Goal: Task Accomplishment & Management: Complete application form

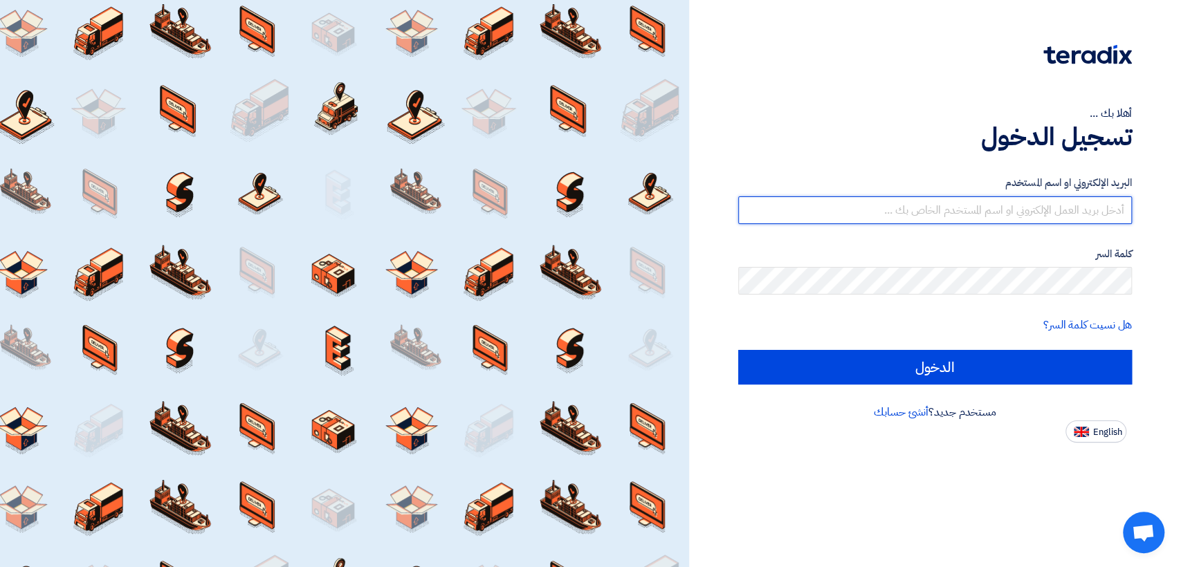
click at [978, 215] on input "text" at bounding box center [935, 211] width 394 height 28
type input "[EMAIL_ADDRESS][DOMAIN_NAME]"
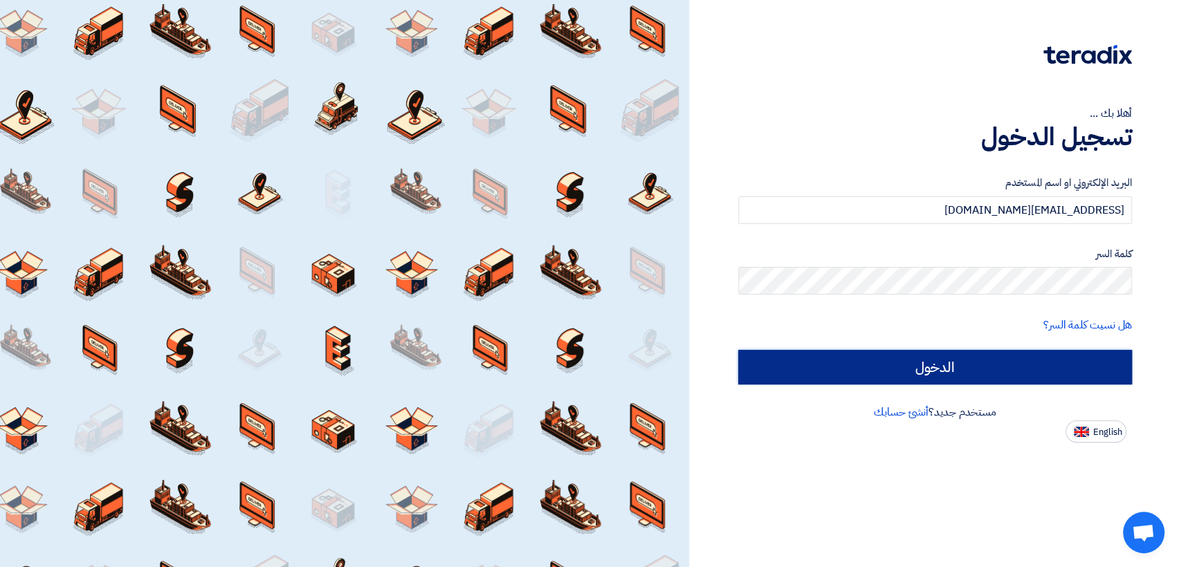
click at [906, 370] on input "الدخول" at bounding box center [935, 367] width 394 height 35
type input "Sign in"
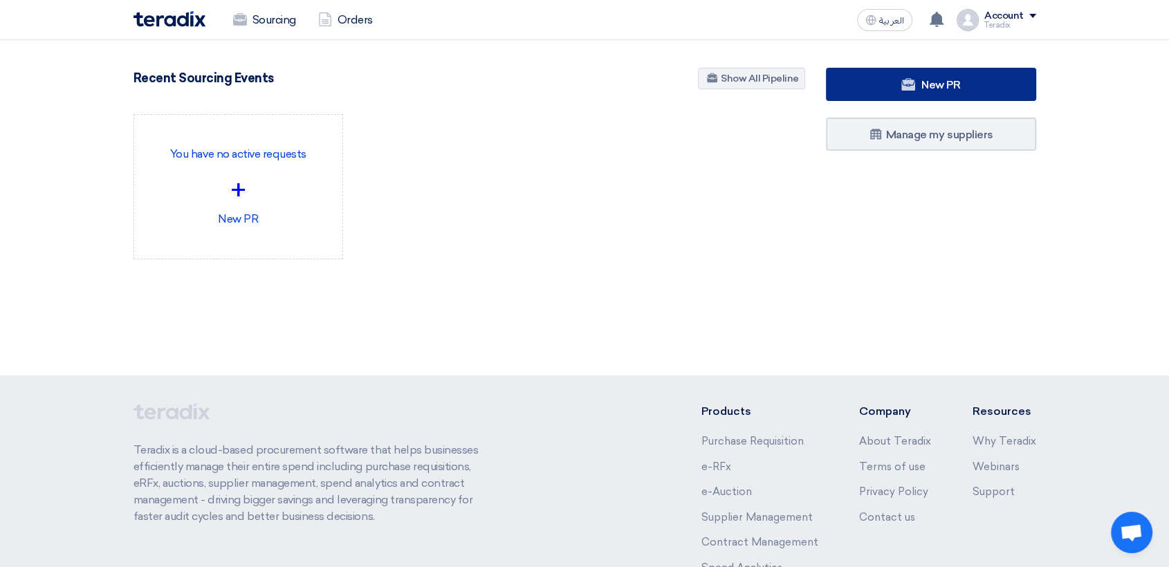
click at [943, 95] on link "New PR" at bounding box center [931, 84] width 210 height 33
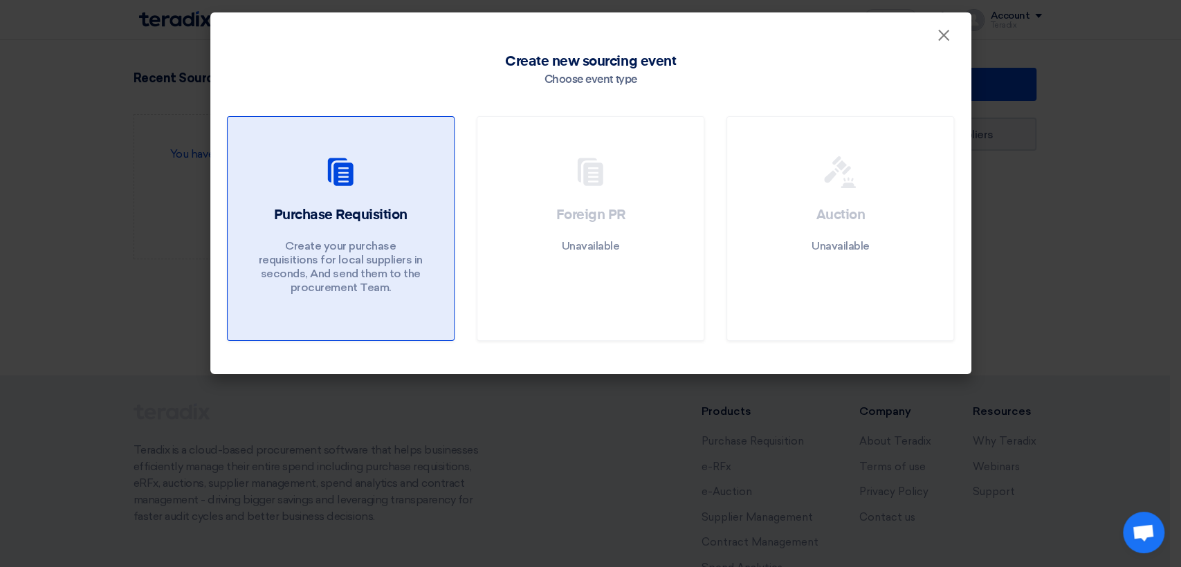
click at [333, 203] on link "Purchase Requisition Create your purchase requisitions for local suppliers in s…" at bounding box center [341, 228] width 228 height 225
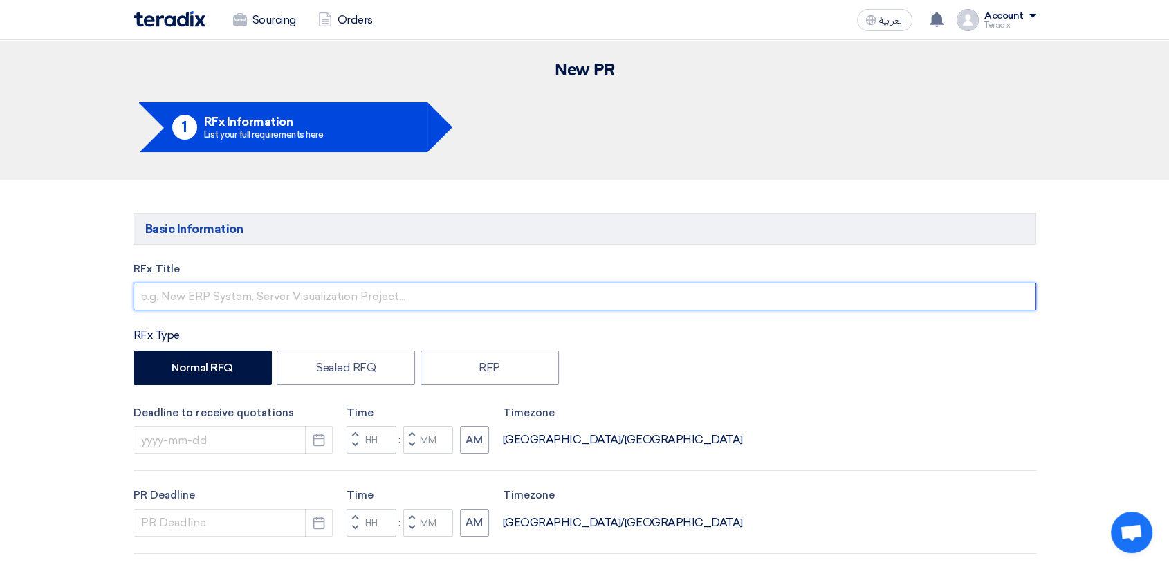
click at [455, 289] on input "text" at bounding box center [585, 297] width 903 height 28
paste input "6000022386"
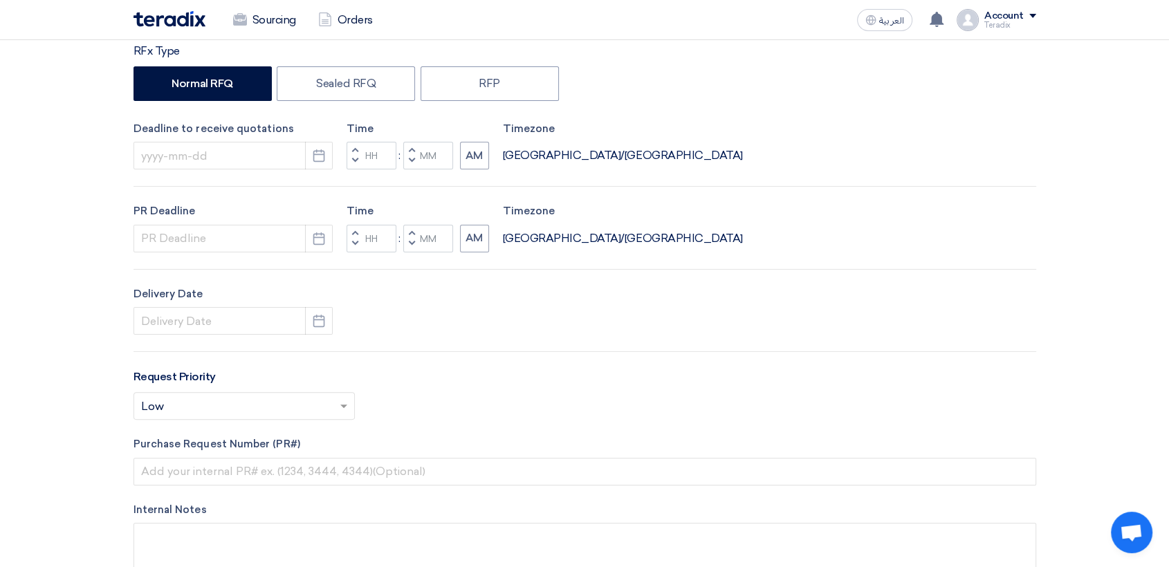
scroll to position [307, 0]
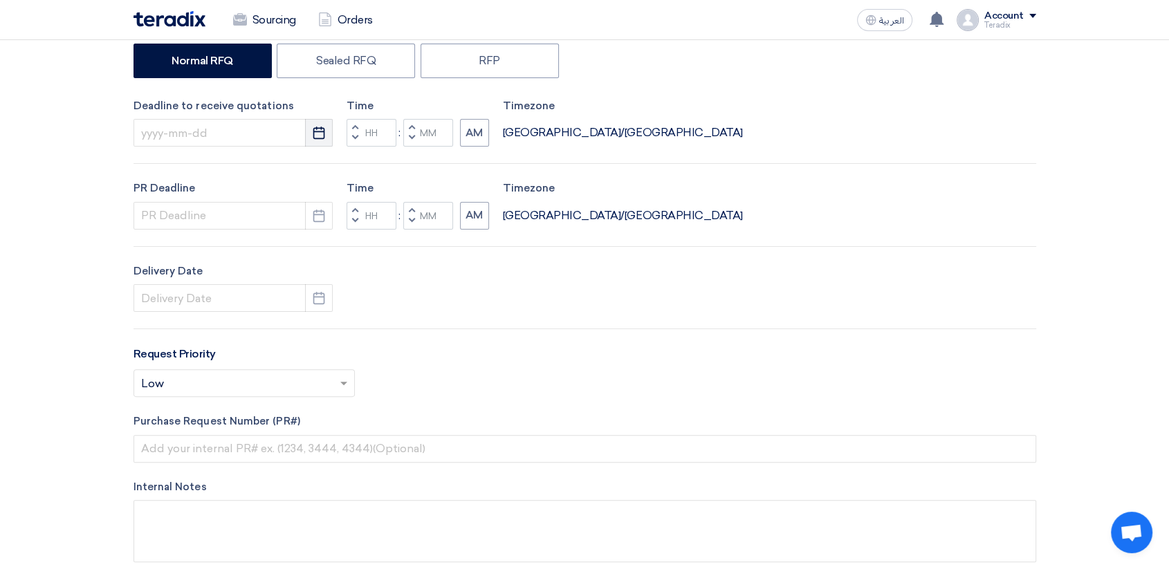
type input "6000022386"
click at [318, 135] on icon "Pick a date" at bounding box center [319, 133] width 14 height 14
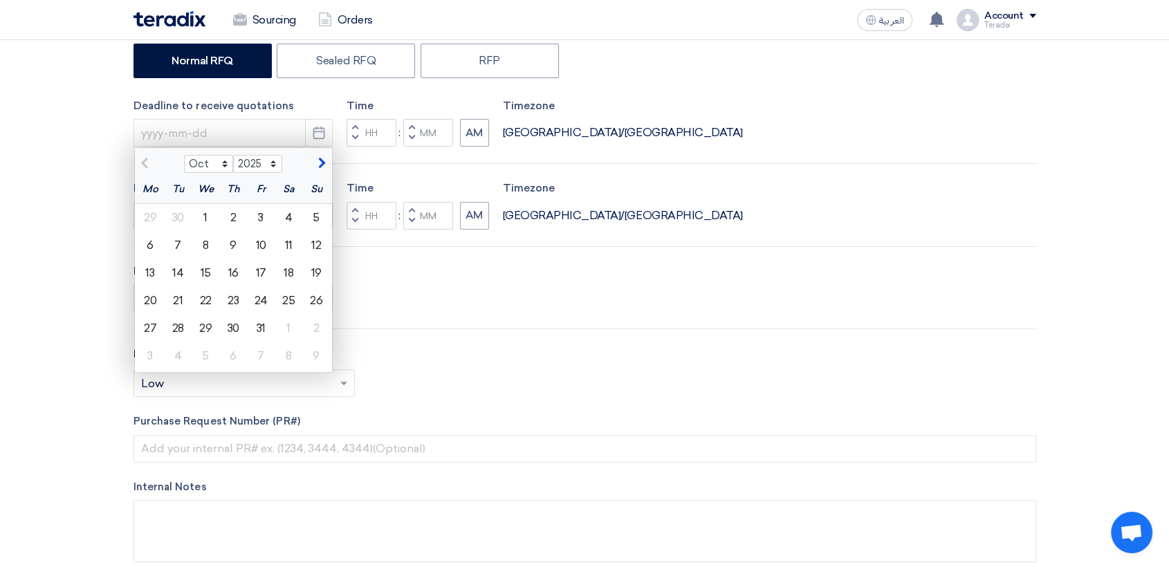
click at [321, 218] on div "5" at bounding box center [316, 218] width 28 height 28
type input "[DATE]"
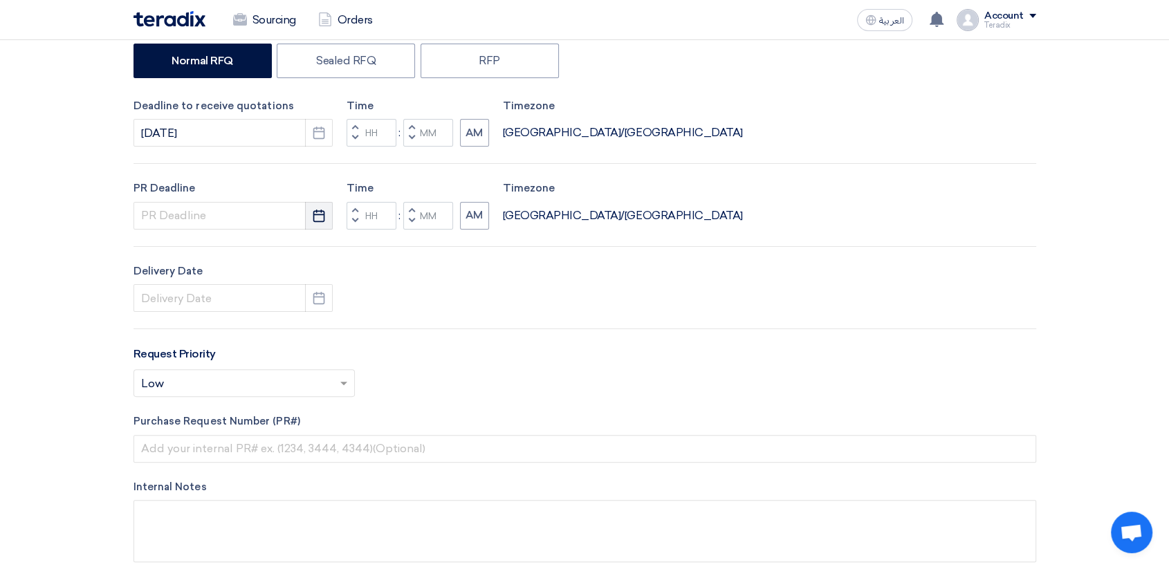
click at [313, 215] on icon "Pick a date" at bounding box center [319, 216] width 14 height 14
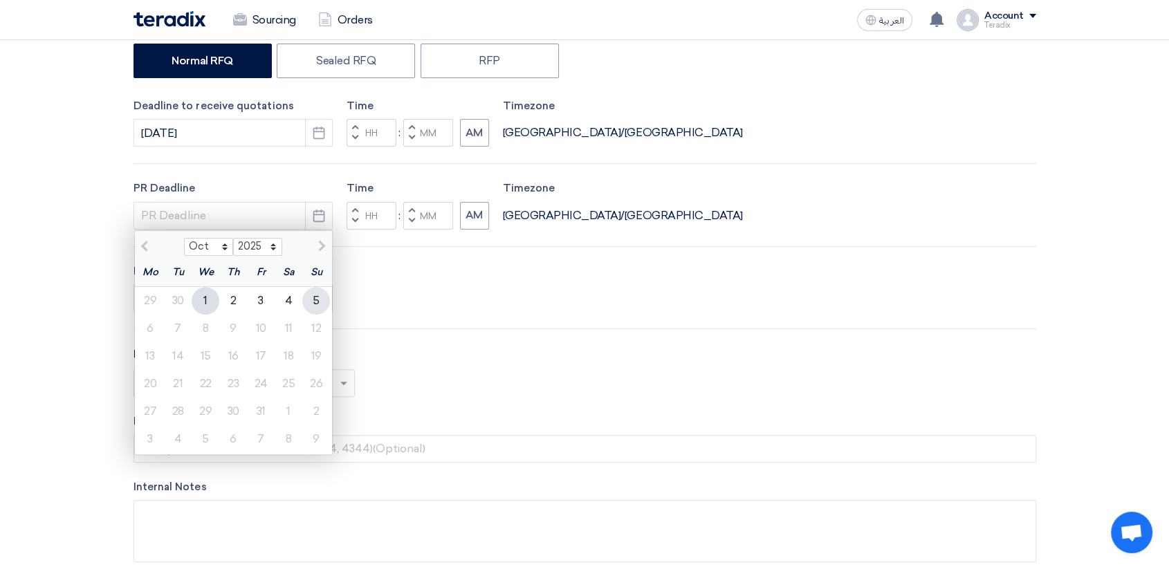
click at [320, 296] on div "5" at bounding box center [316, 301] width 28 height 28
type input "[DATE]"
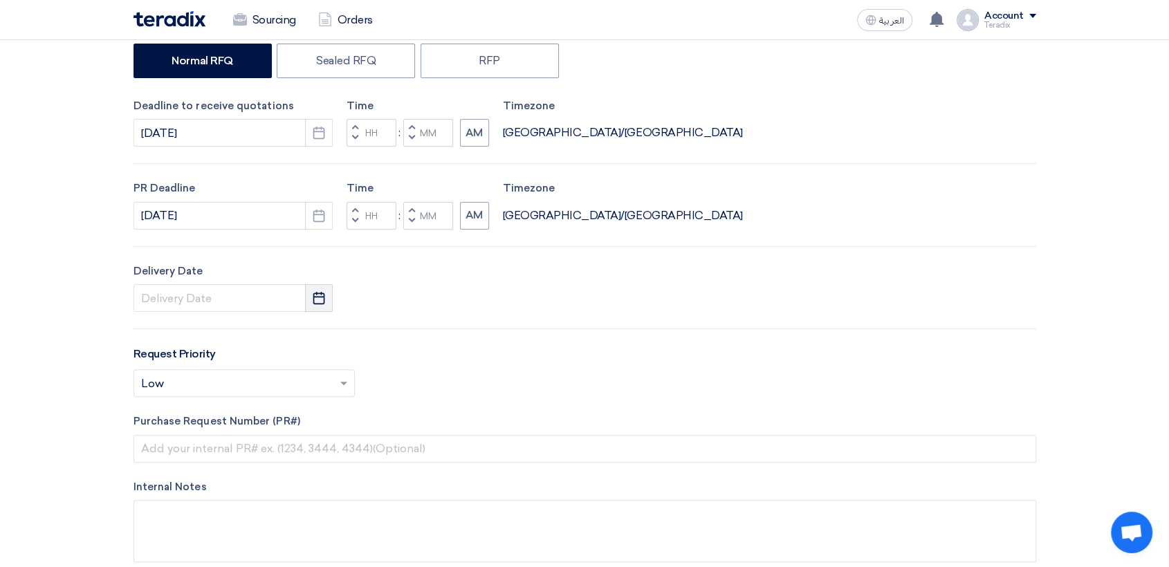
click at [317, 295] on icon "Pick a date" at bounding box center [319, 298] width 14 height 14
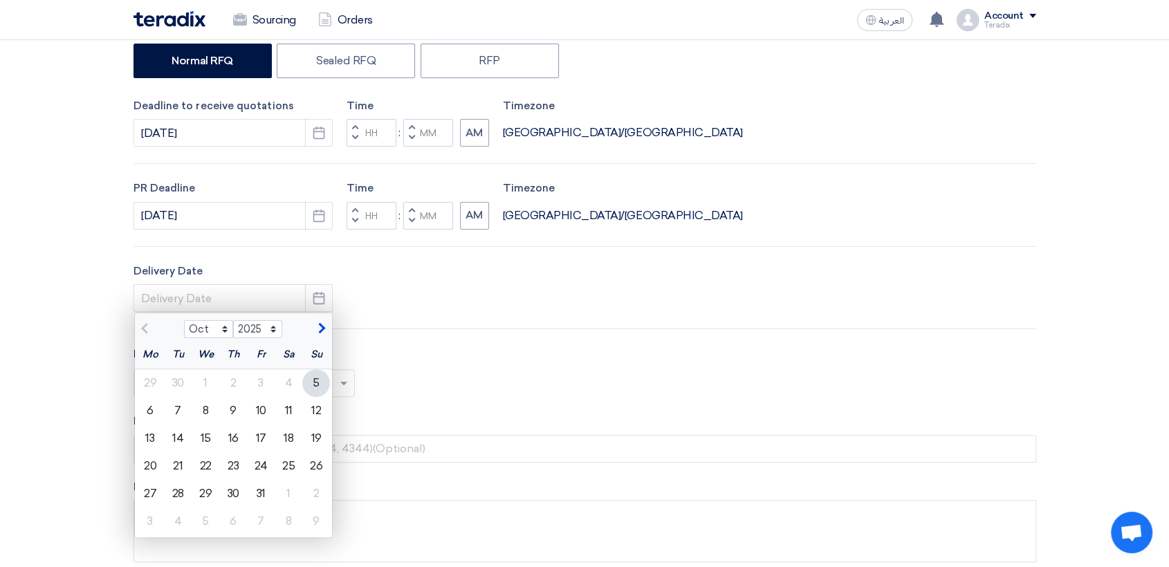
click at [320, 384] on div "5" at bounding box center [316, 384] width 28 height 28
type input "[DATE]"
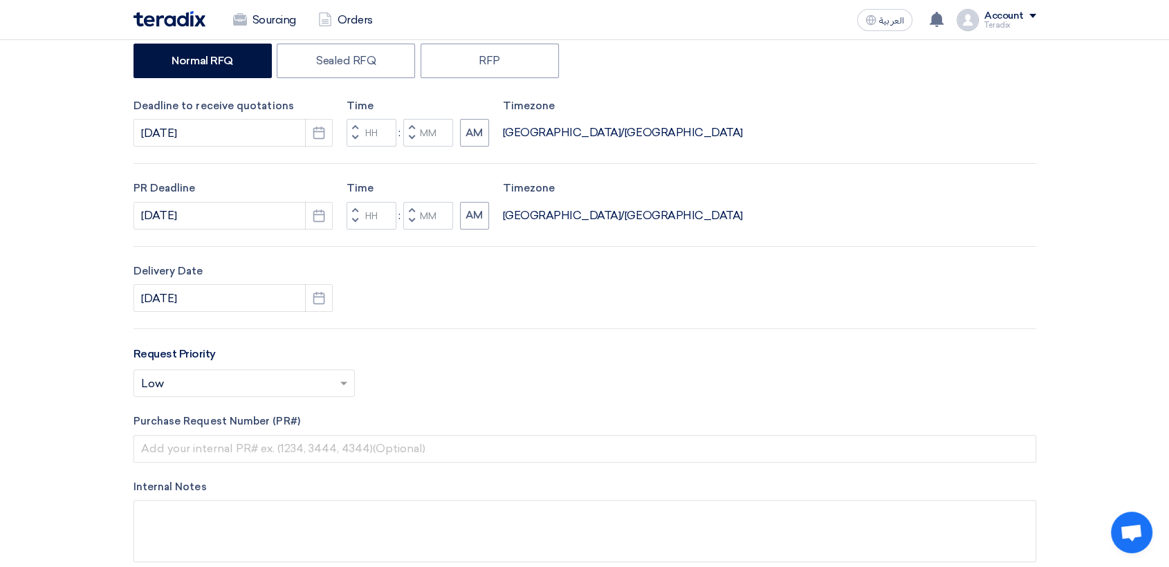
click at [412, 132] on button "Decrement minutes" at bounding box center [411, 138] width 17 height 17
type input "11"
type input "59"
drag, startPoint x: 415, startPoint y: 219, endPoint x: 408, endPoint y: 217, distance: 7.1
click at [415, 219] on button "Decrement minutes" at bounding box center [411, 220] width 17 height 17
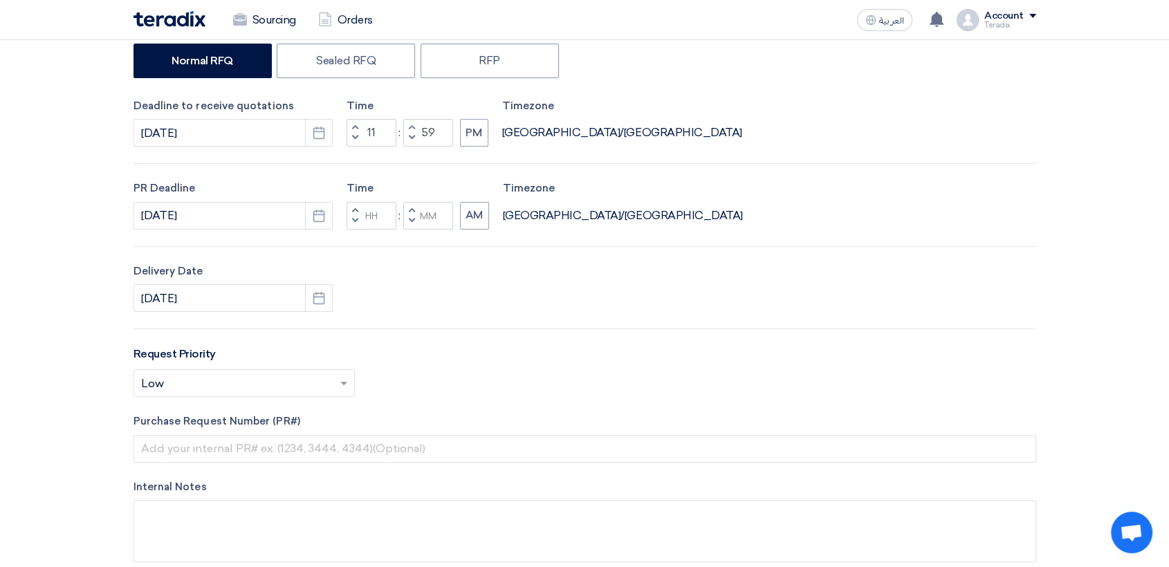
type input "11"
type input "59"
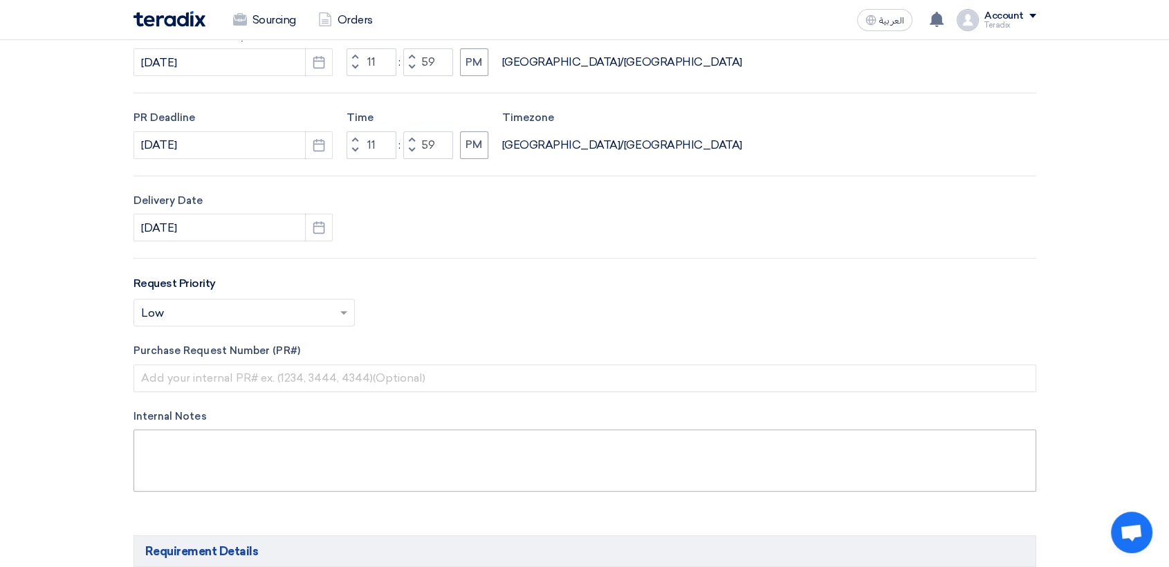
scroll to position [461, 0]
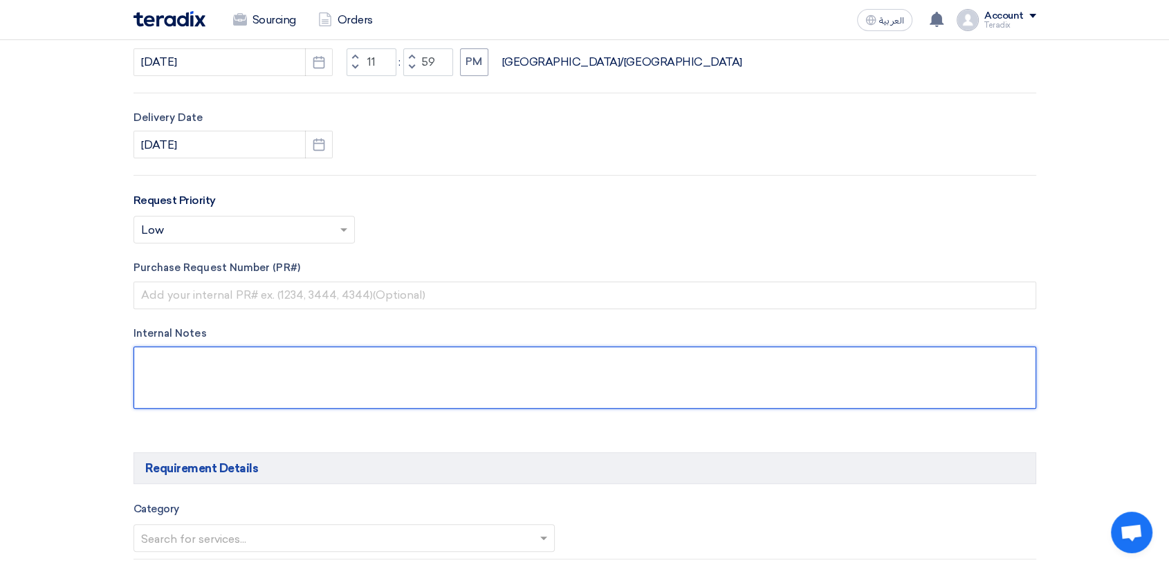
click at [329, 390] on textarea at bounding box center [585, 378] width 903 height 62
paste textarea "[PERSON_NAME] [EMAIL_ADDRESS][DOMAIN_NAME] Arabian Pipes Company [GEOGRAPHIC_DA…"
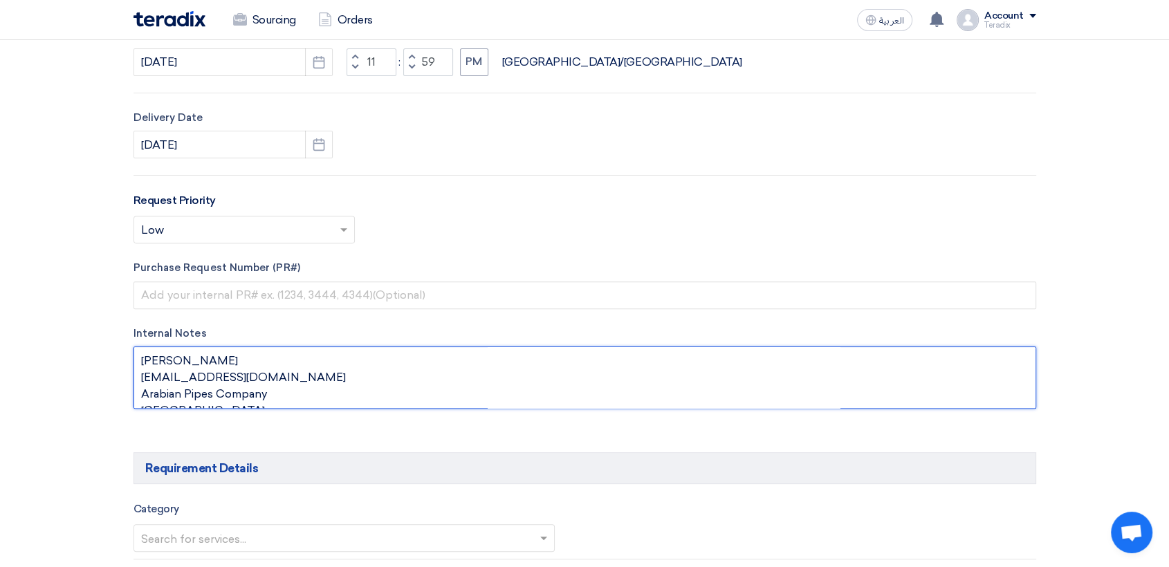
scroll to position [9, 0]
click at [173, 399] on textarea at bounding box center [585, 378] width 903 height 62
click at [174, 399] on textarea at bounding box center [585, 378] width 903 height 62
click at [174, 397] on textarea at bounding box center [585, 378] width 903 height 62
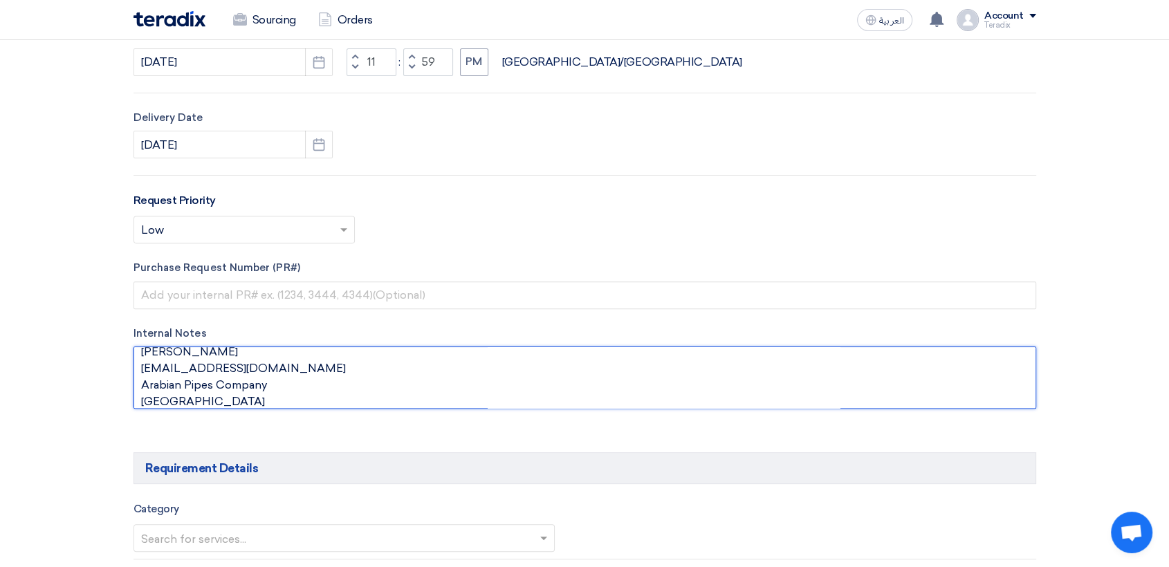
click at [176, 397] on textarea at bounding box center [585, 378] width 903 height 62
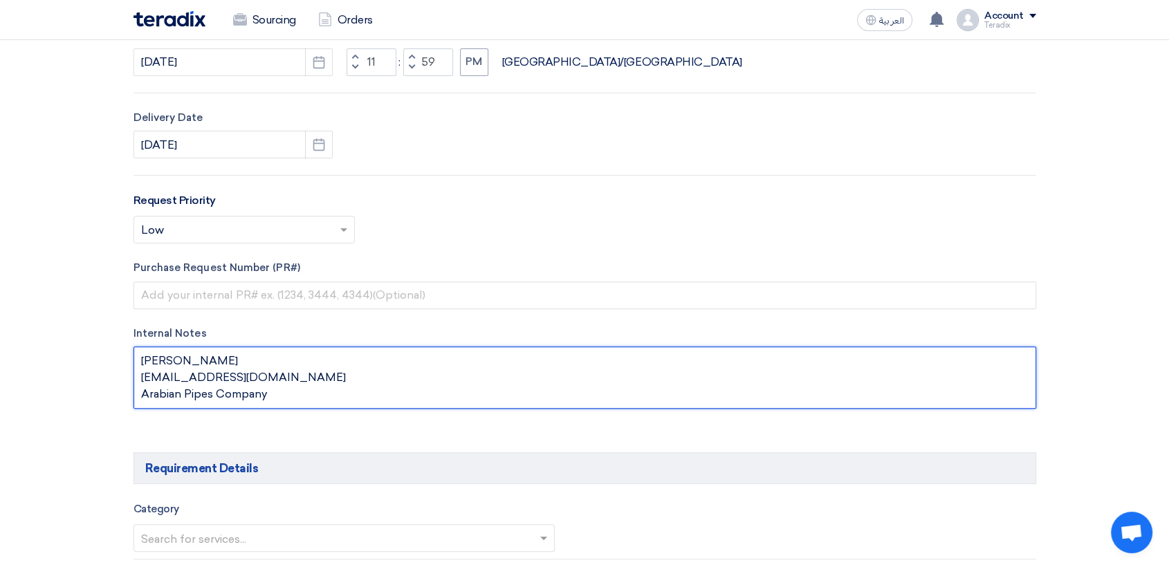
scroll to position [0, 0]
click at [237, 363] on textarea at bounding box center [585, 378] width 903 height 62
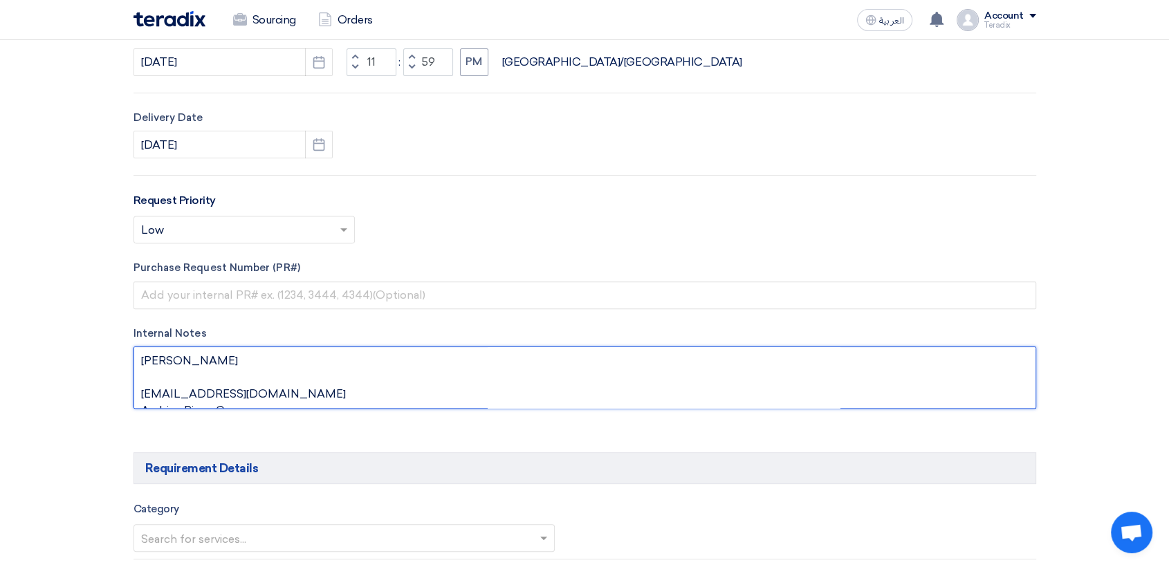
paste textarea "Purchasing Specialist"
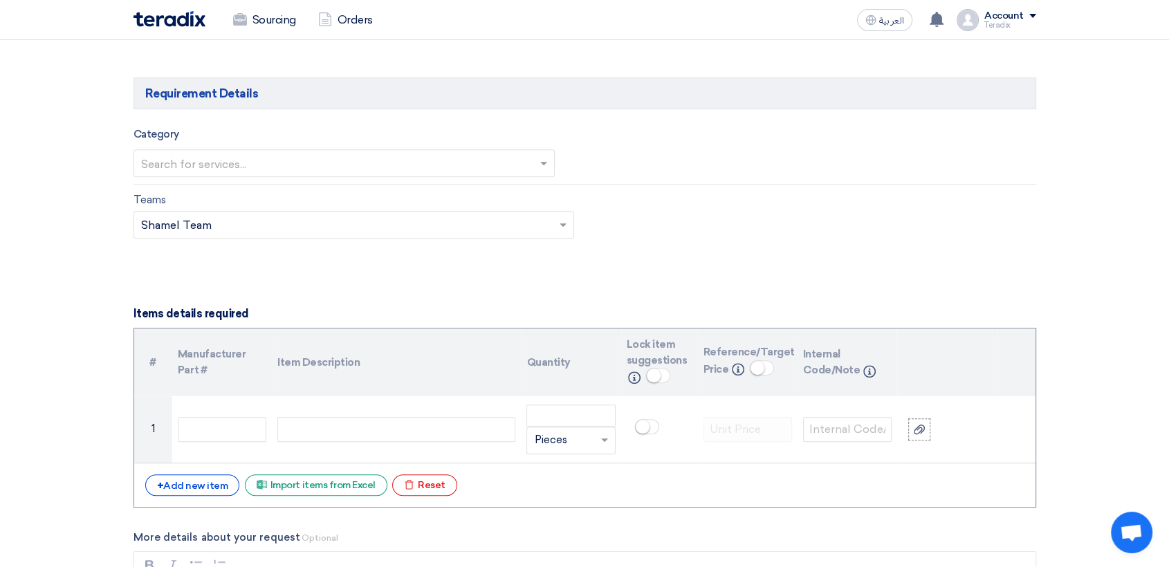
scroll to position [846, 0]
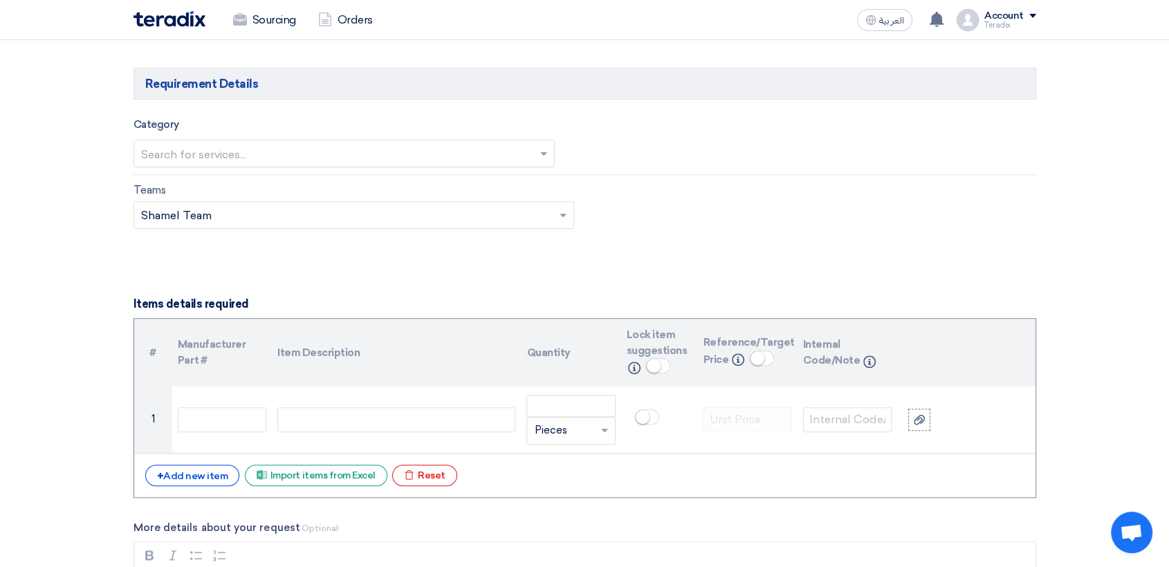
type textarea "[PERSON_NAME] Purchasing Specialist [EMAIL_ADDRESS][DOMAIN_NAME] Arabian Pipes …"
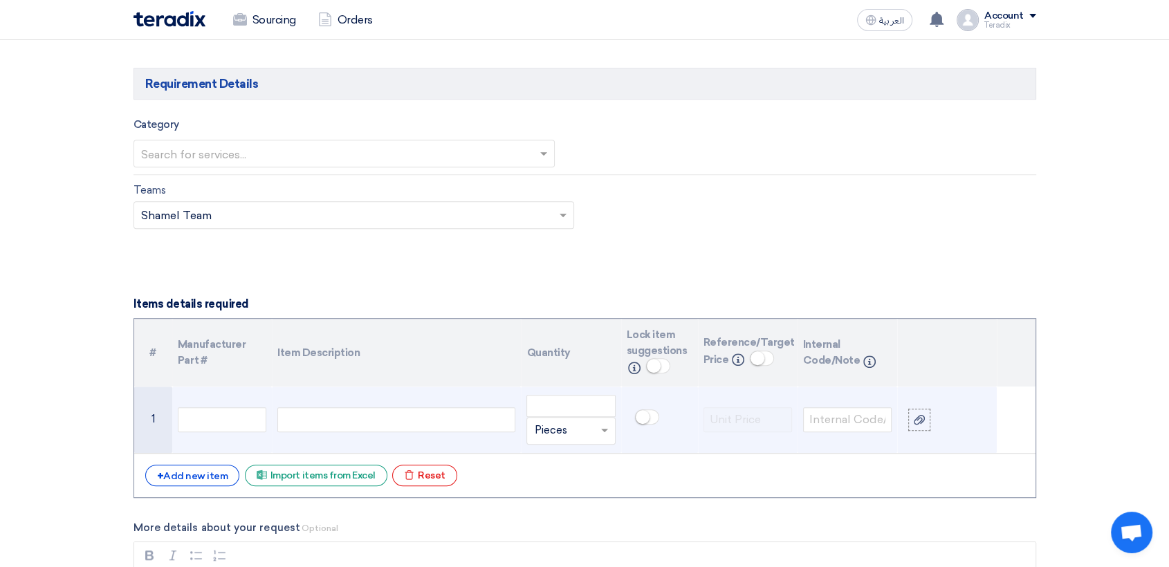
click at [321, 412] on div at bounding box center [396, 420] width 238 height 25
paste div
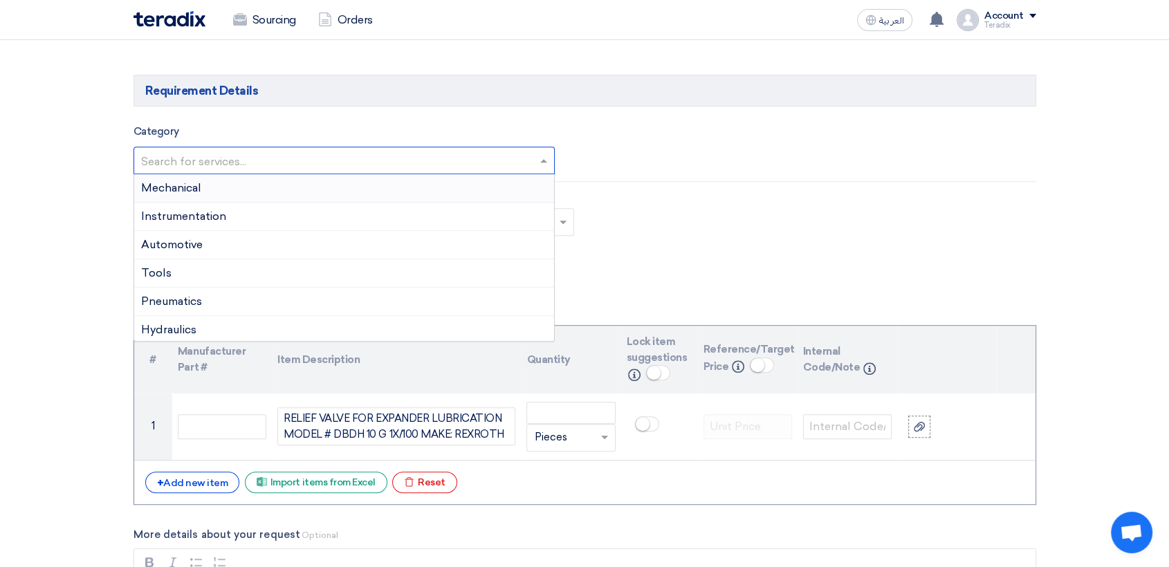
click at [280, 165] on input "text" at bounding box center [337, 161] width 393 height 23
click at [273, 190] on div "Mechanical" at bounding box center [344, 188] width 421 height 28
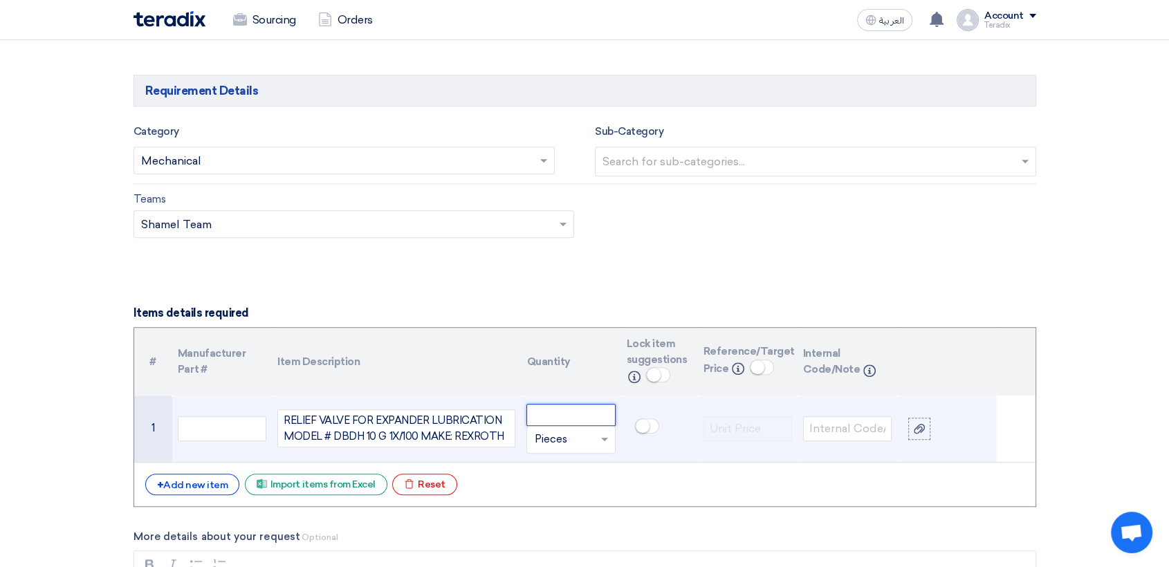
click at [599, 407] on input "number" at bounding box center [571, 415] width 89 height 22
paste input "2"
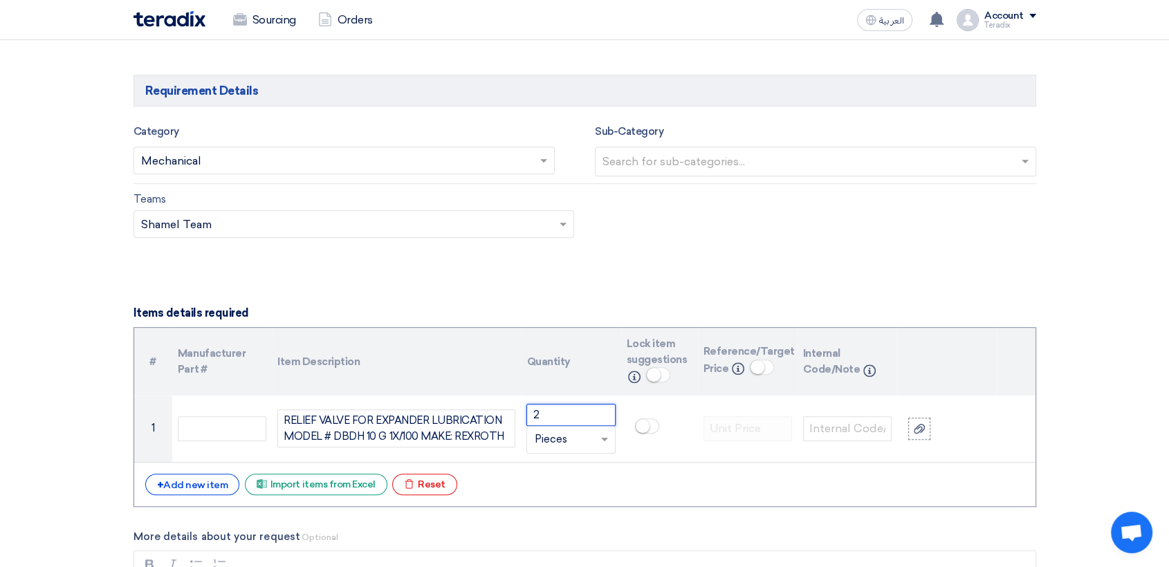
type input "2"
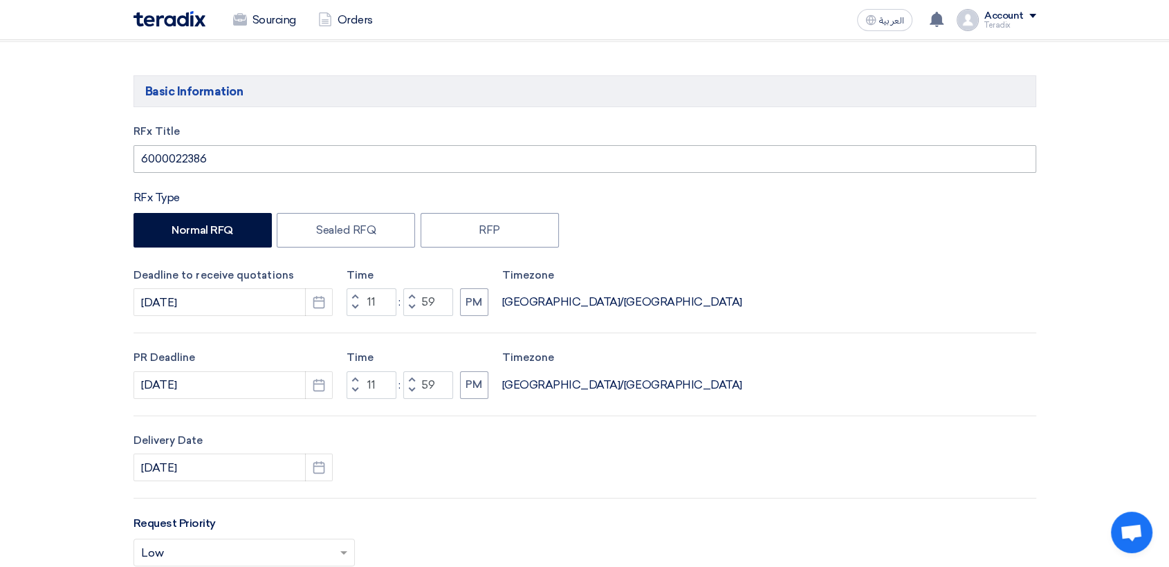
scroll to position [0, 0]
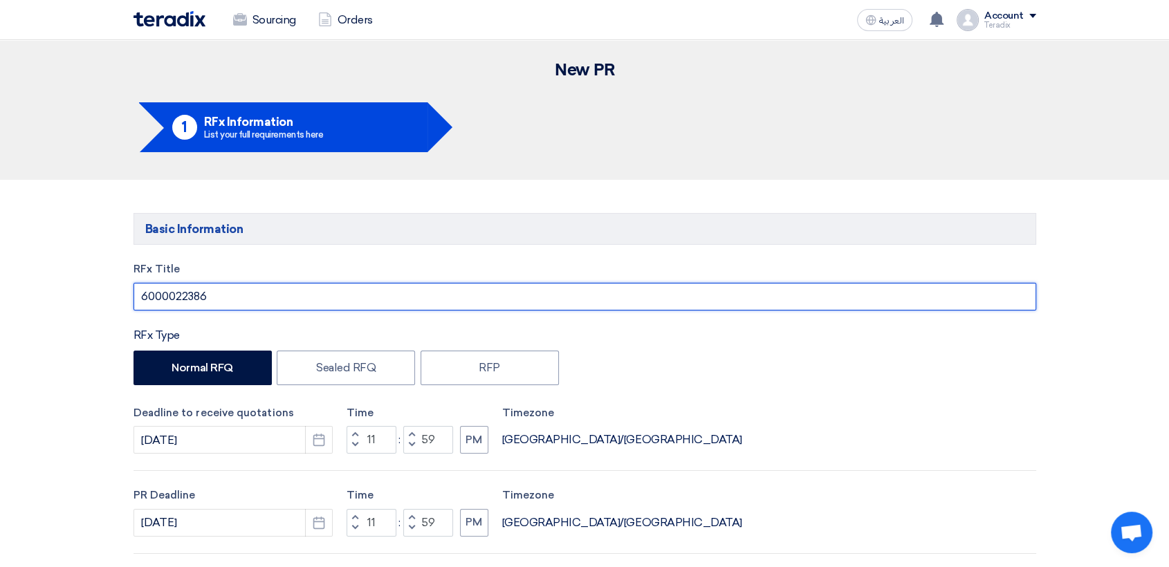
drag, startPoint x: 0, startPoint y: 262, endPoint x: 233, endPoint y: 340, distance: 245.3
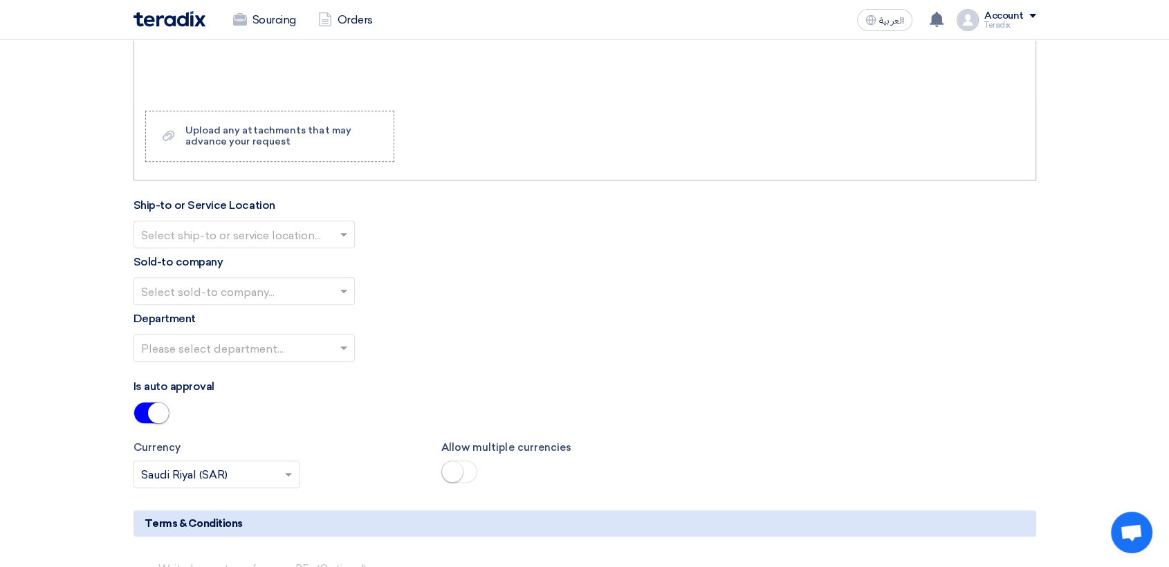
scroll to position [1461, 0]
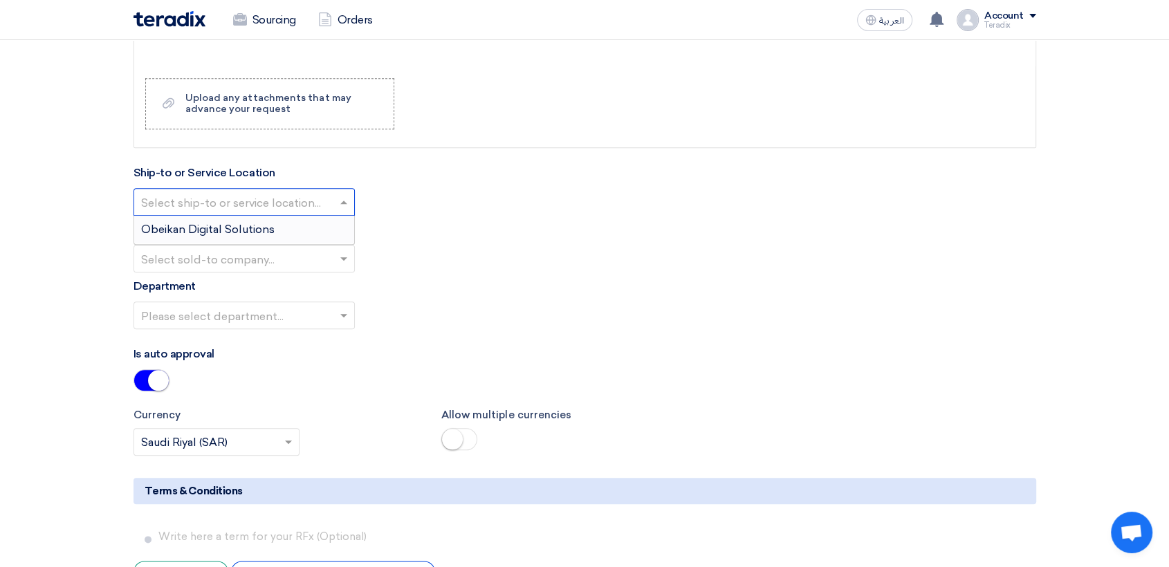
drag, startPoint x: 319, startPoint y: 211, endPoint x: 332, endPoint y: 234, distance: 26.3
click at [320, 211] on input "text" at bounding box center [237, 203] width 192 height 23
click at [334, 235] on div "Obeikan Digital Solutions" at bounding box center [244, 230] width 220 height 28
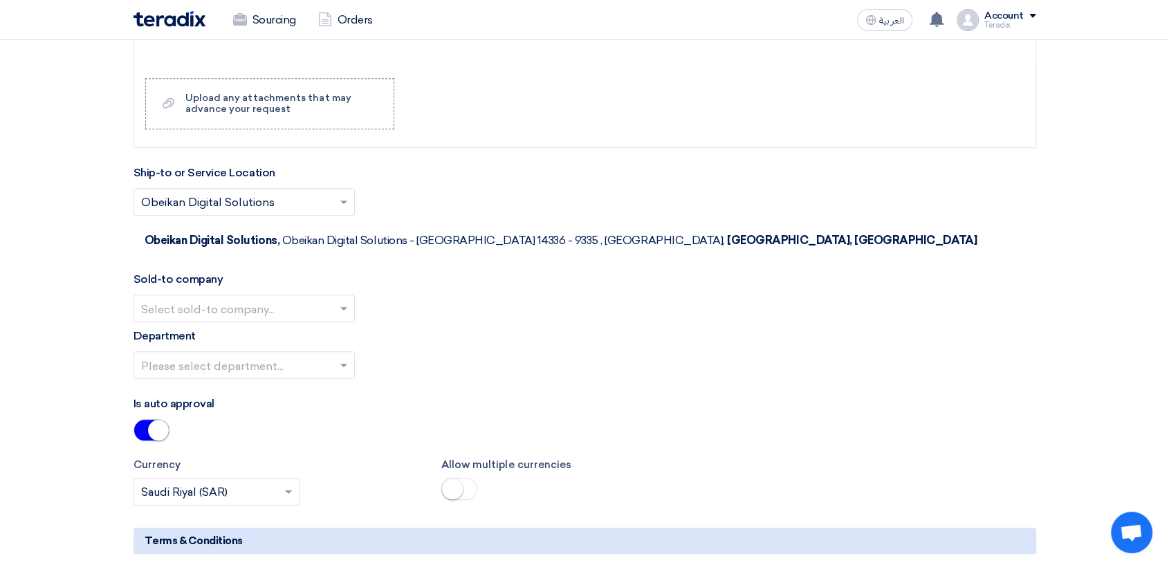
click at [335, 297] on div at bounding box center [244, 308] width 220 height 23
click at [336, 322] on div "SHAMEL / Obeikan Digital Solutions" at bounding box center [244, 336] width 220 height 28
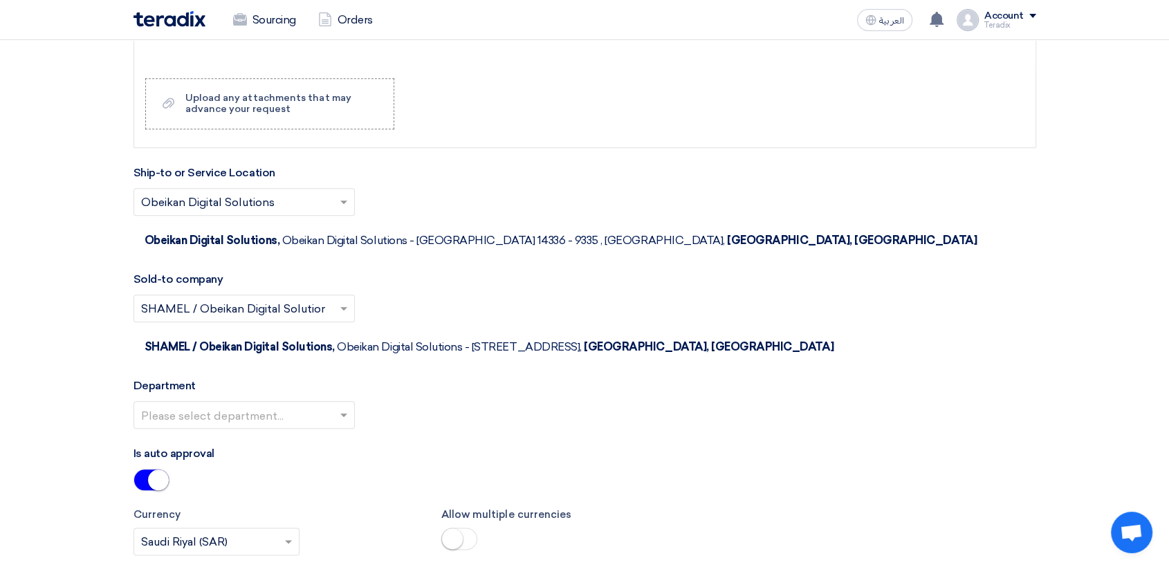
click at [337, 407] on span at bounding box center [345, 415] width 17 height 17
click at [338, 429] on div "Procurement Department" at bounding box center [244, 443] width 220 height 28
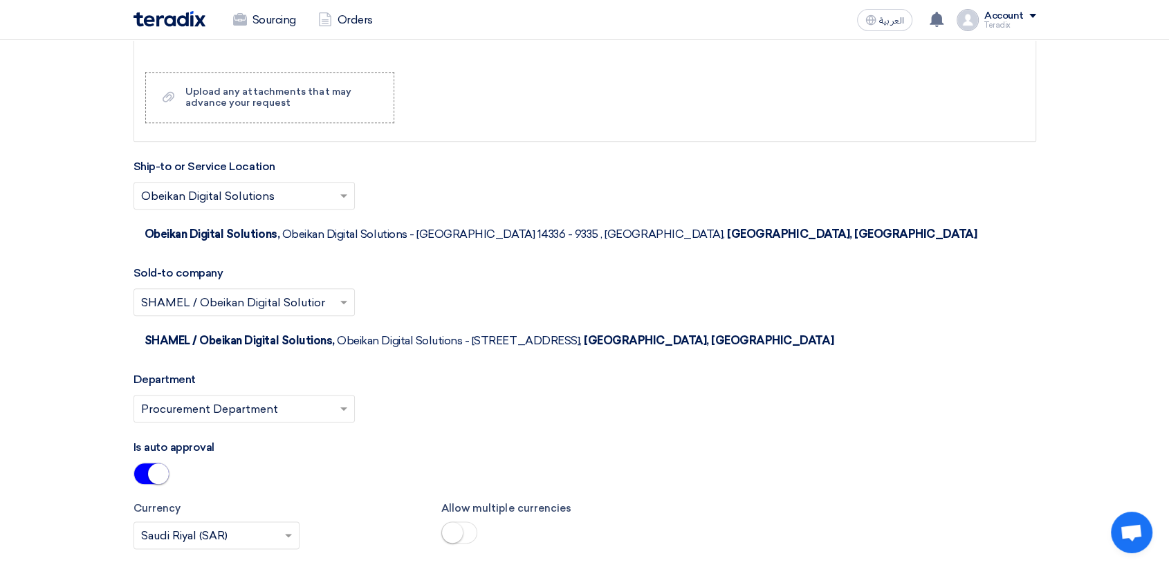
scroll to position [1845, 0]
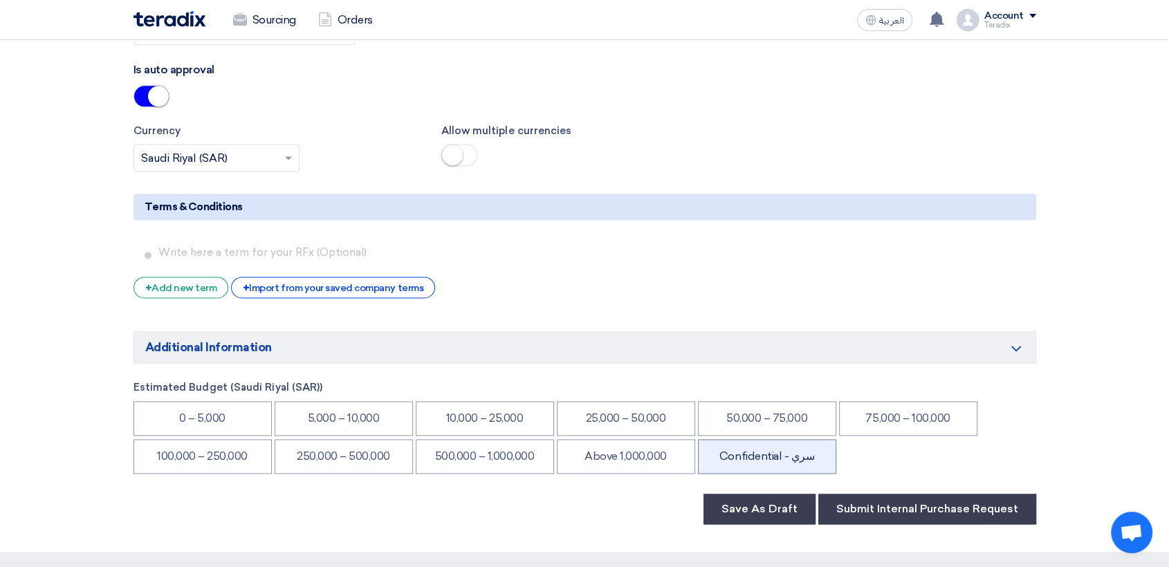
click at [763, 439] on li "Confidential - سري" at bounding box center [767, 456] width 138 height 35
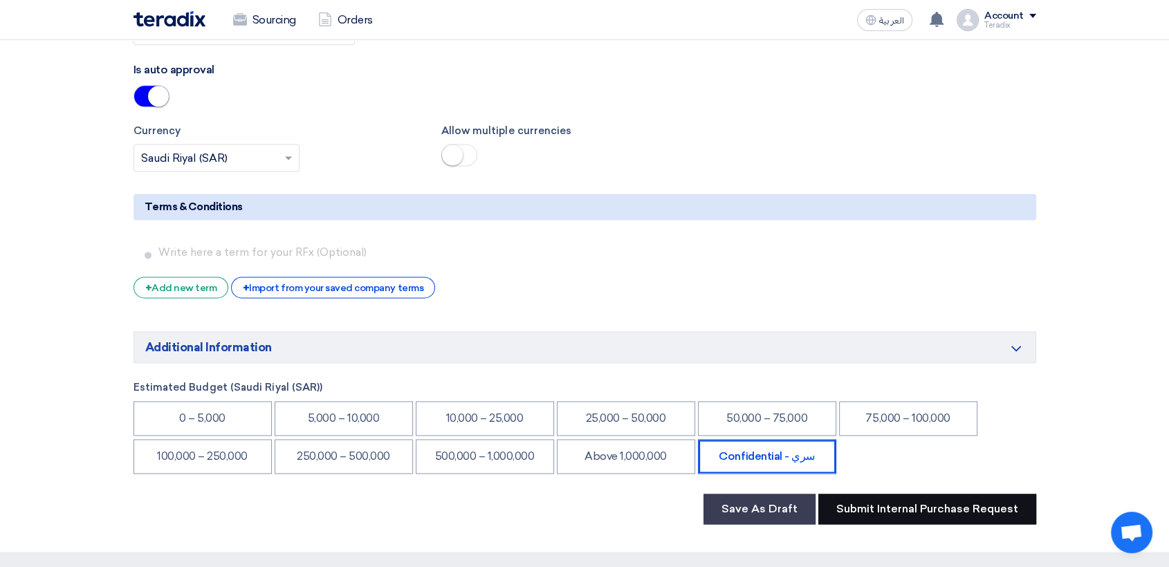
click at [898, 494] on button "Submit Internal Purchase Request" at bounding box center [928, 509] width 218 height 30
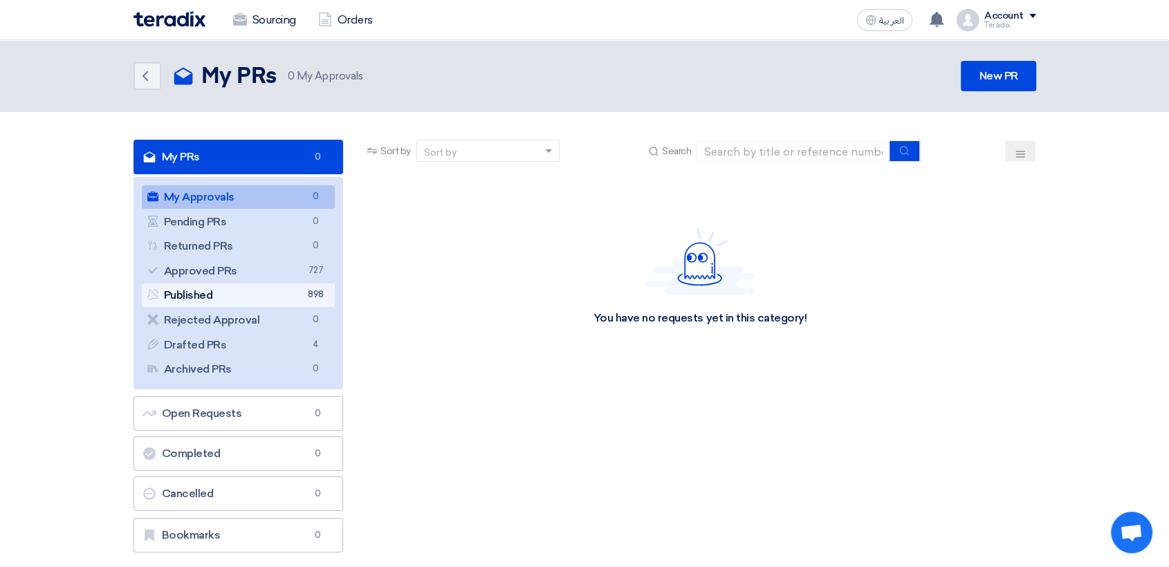
click at [288, 288] on link "Published Published 898" at bounding box center [239, 296] width 194 height 24
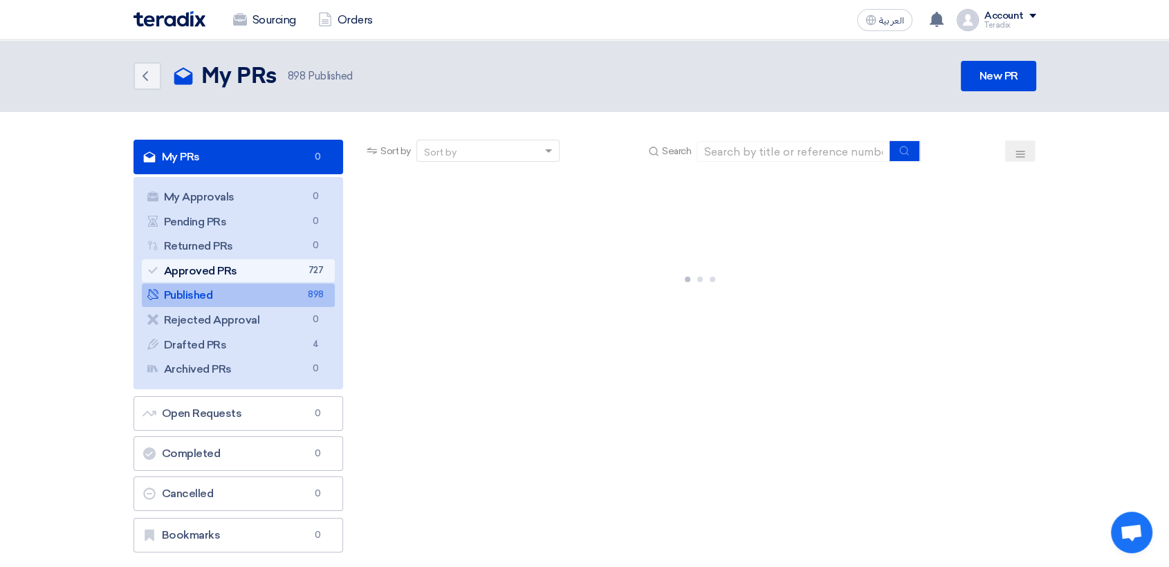
click at [295, 273] on link "Approved PRs Approved PRs 727" at bounding box center [239, 271] width 194 height 24
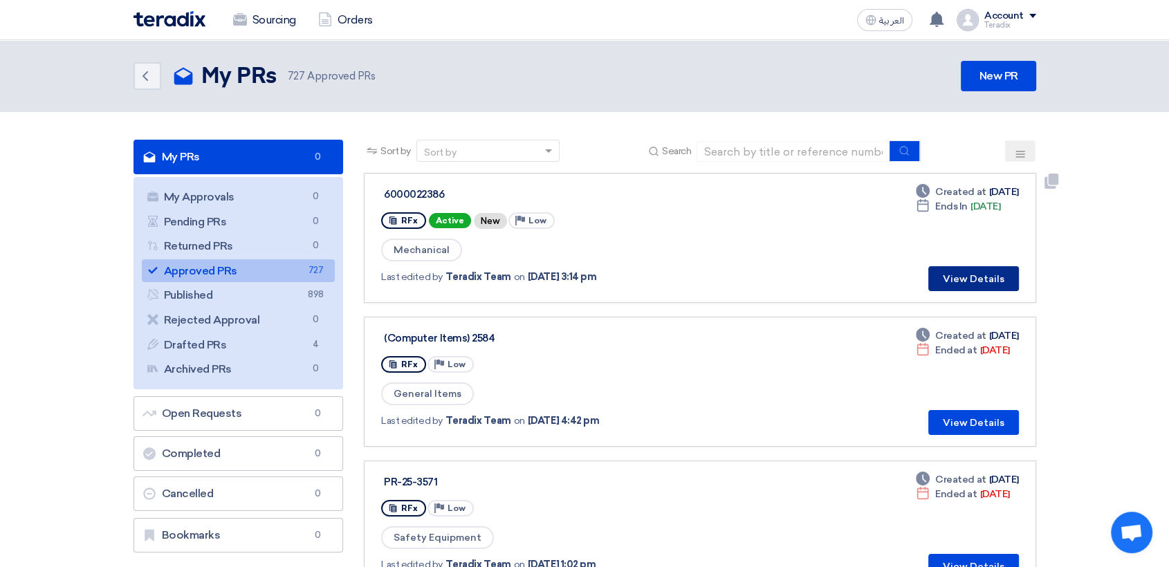
click at [969, 274] on button "View Details" at bounding box center [974, 278] width 91 height 25
